Goal: Information Seeking & Learning: Learn about a topic

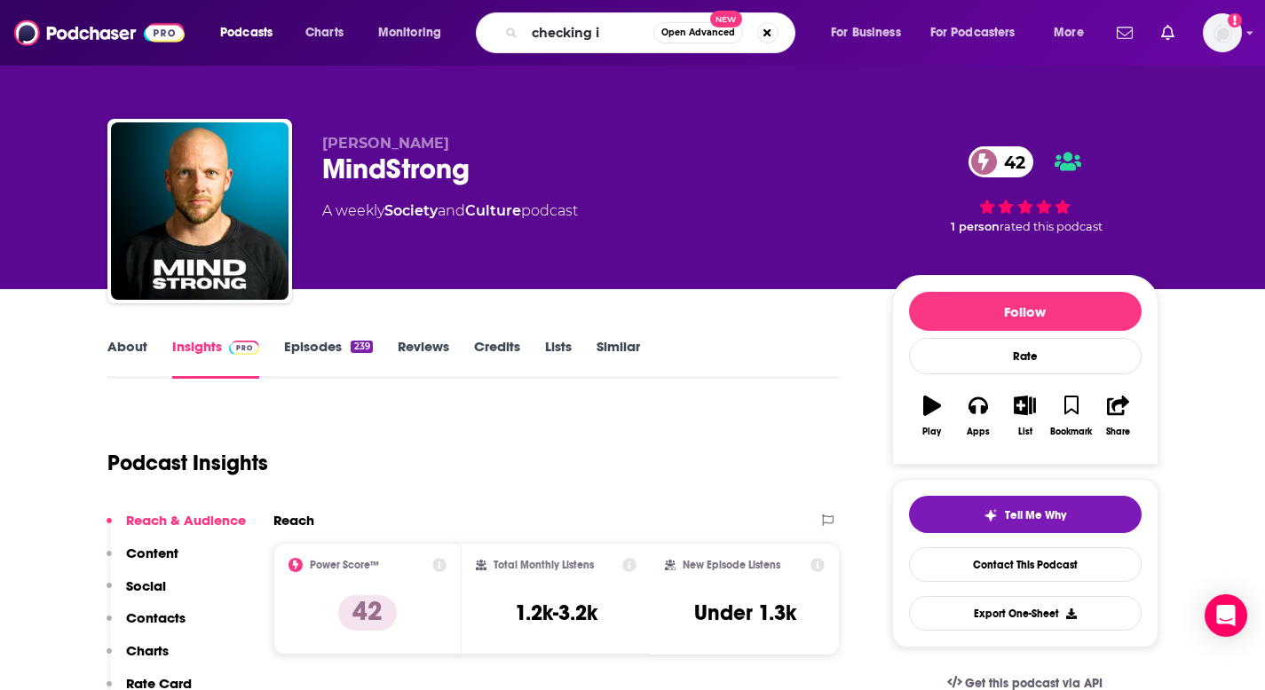
type input "checking in"
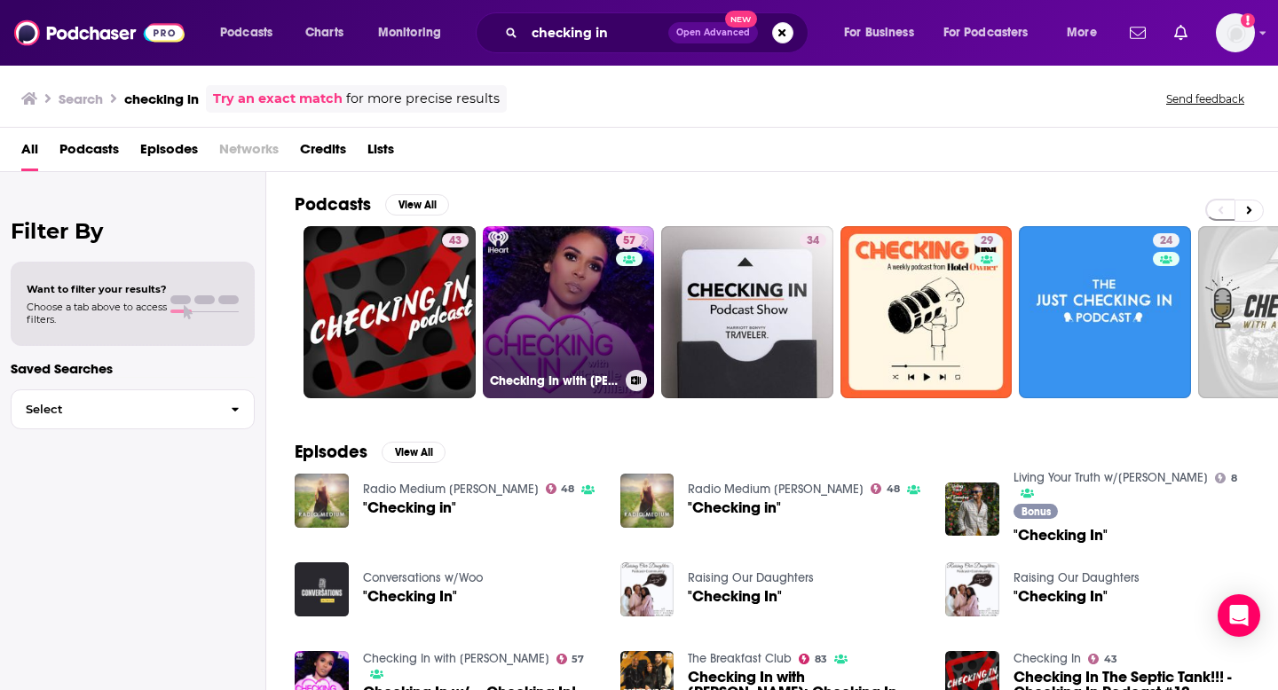
click at [531, 290] on link "57 Checking In with [PERSON_NAME]" at bounding box center [569, 312] width 172 height 172
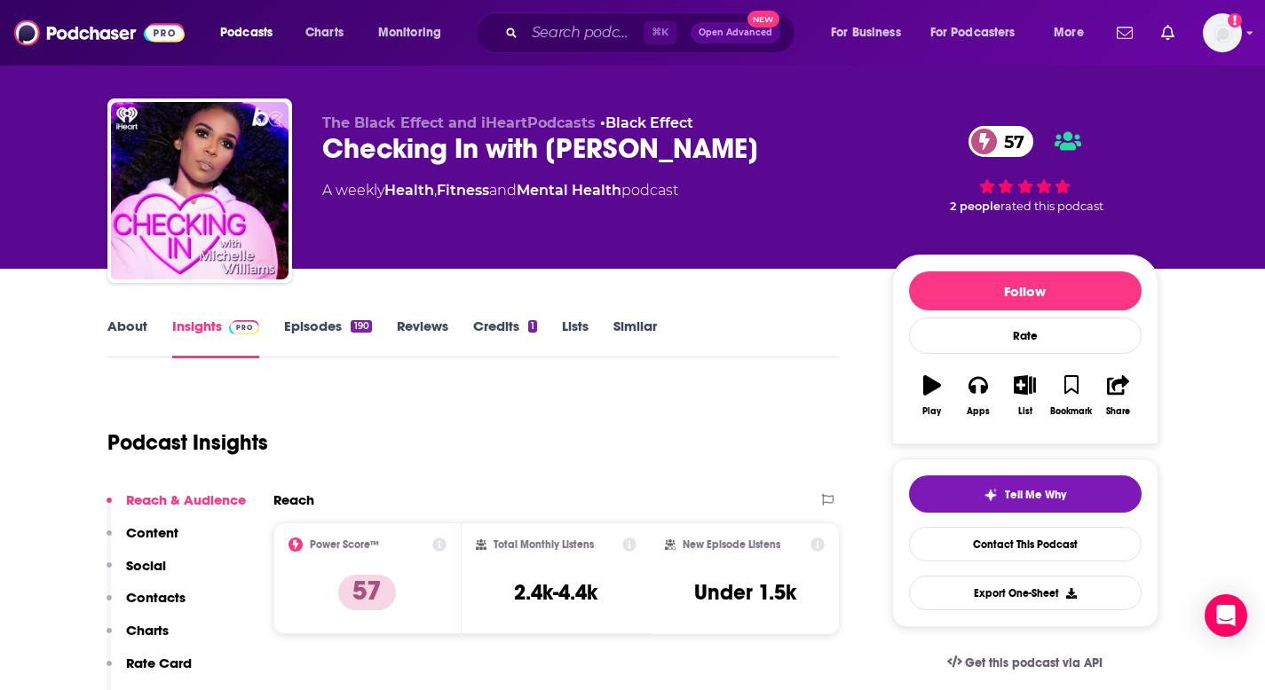
scroll to position [19, 0]
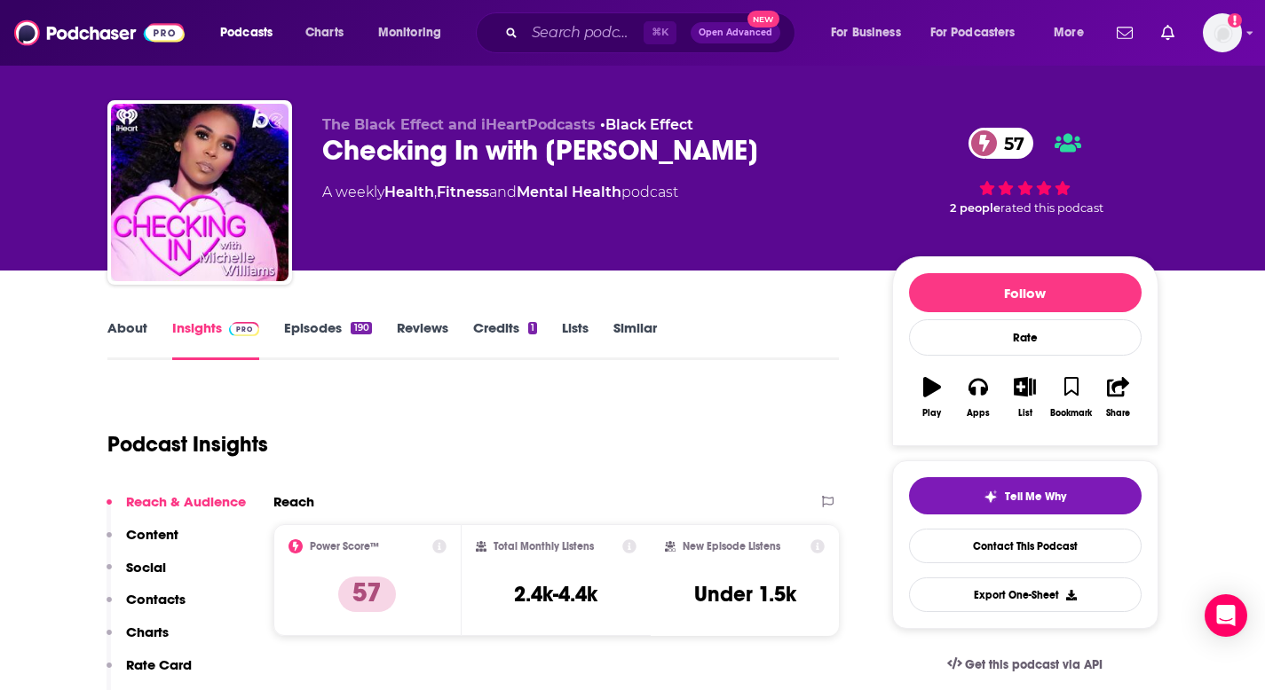
click at [319, 330] on link "Episodes 190" at bounding box center [327, 340] width 87 height 41
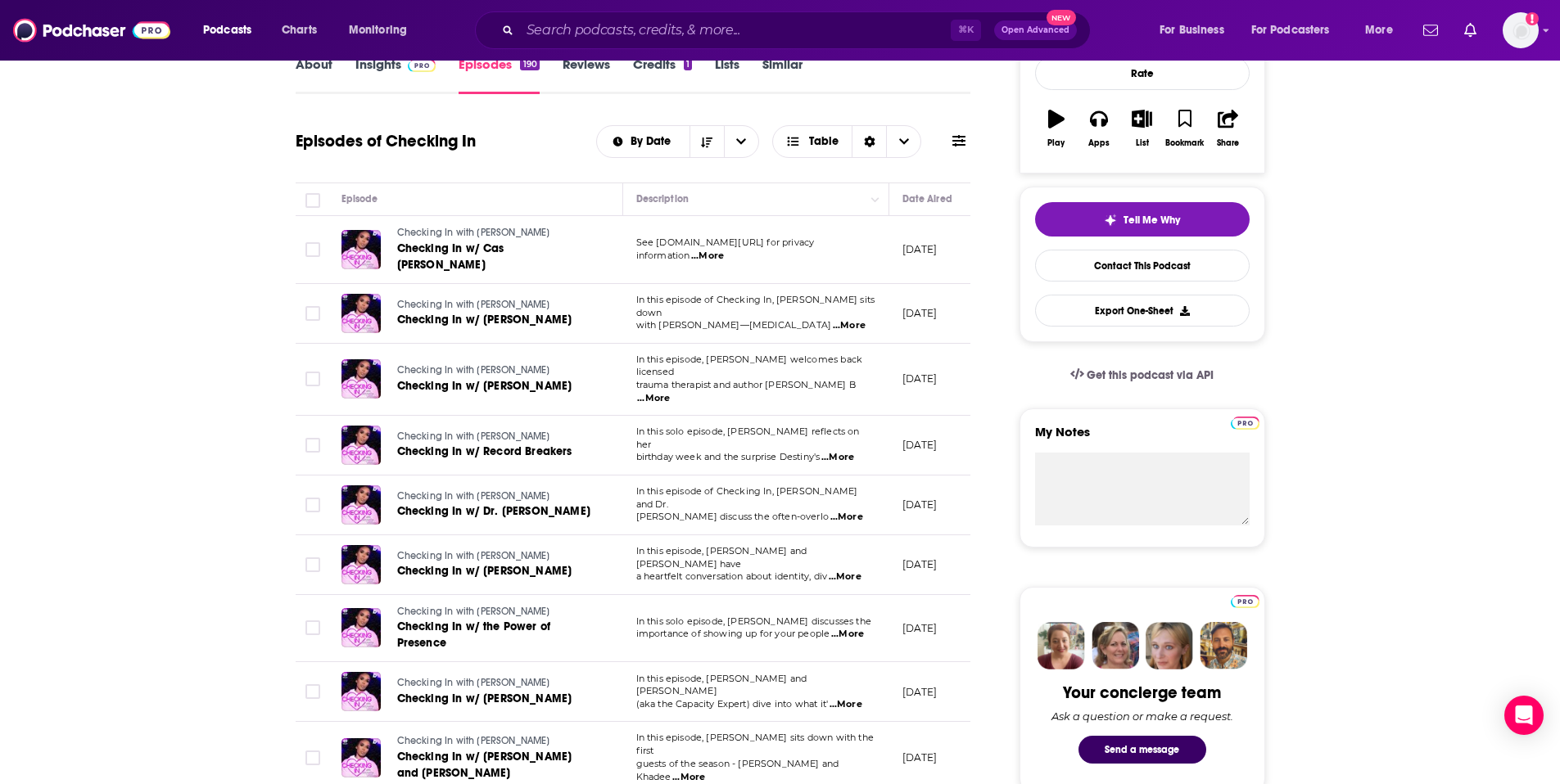
scroll to position [256, 0]
